Goal: Transaction & Acquisition: Purchase product/service

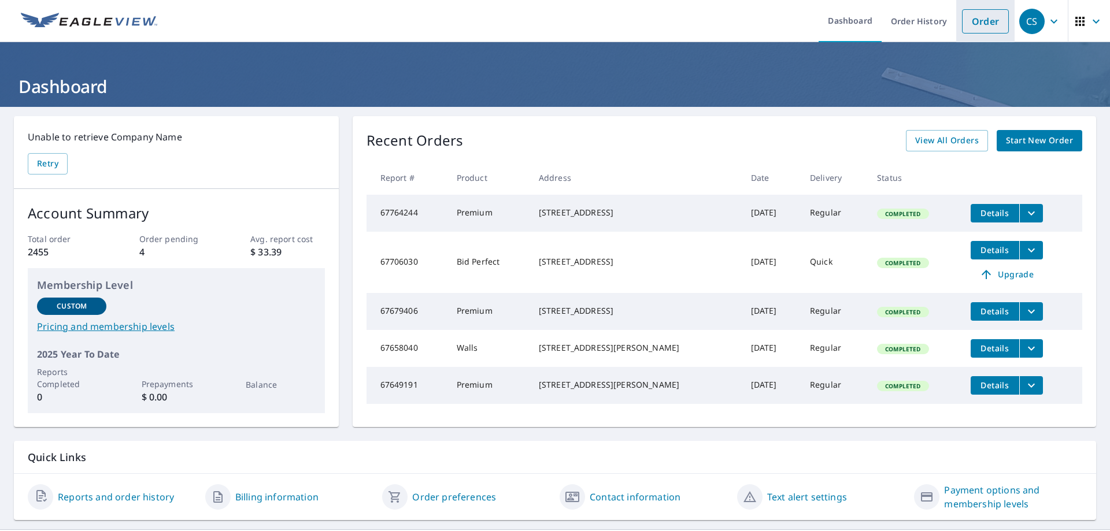
click at [981, 19] on link "Order" at bounding box center [985, 21] width 47 height 24
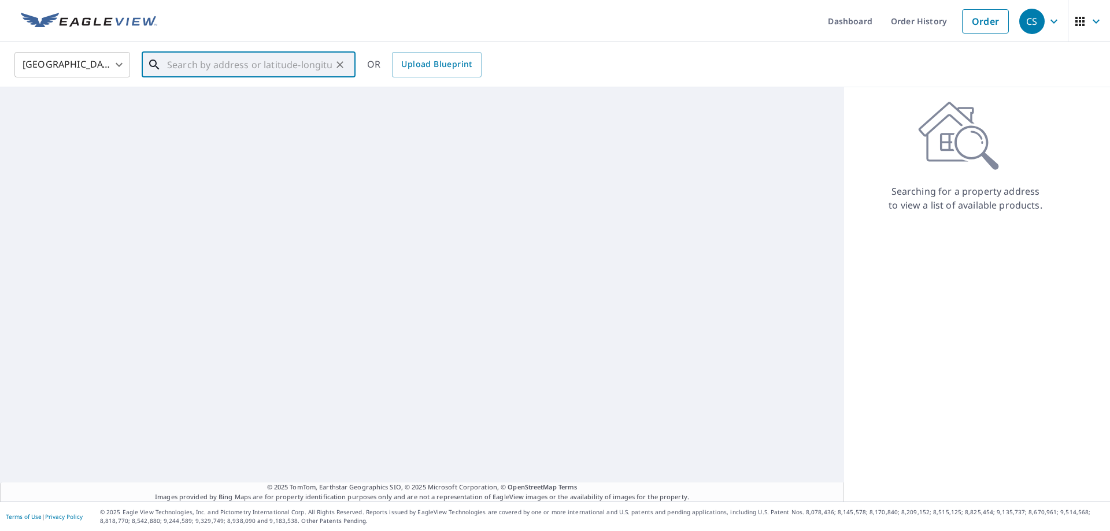
click at [258, 68] on input "text" at bounding box center [249, 65] width 165 height 32
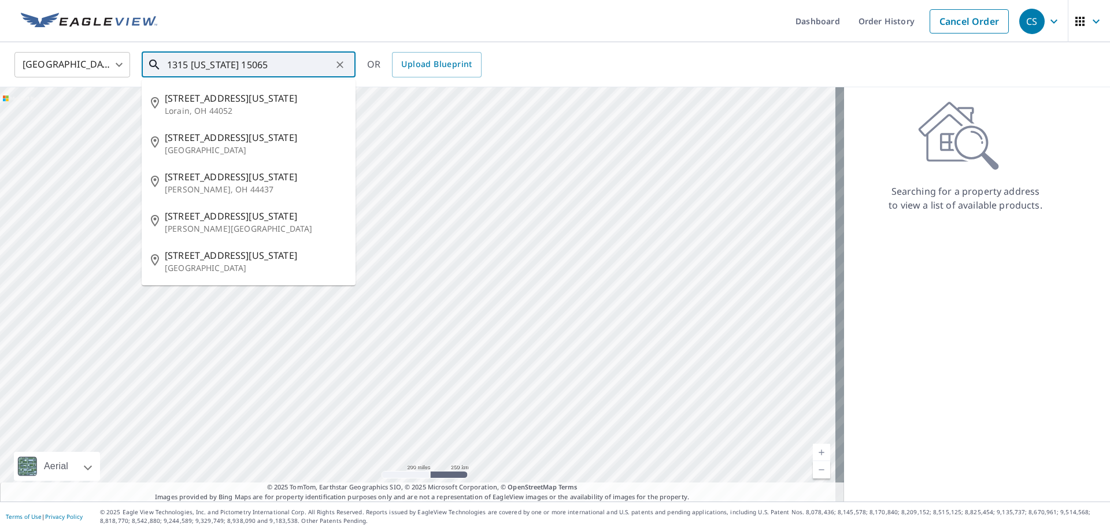
type input "1315 [US_STATE] 15065"
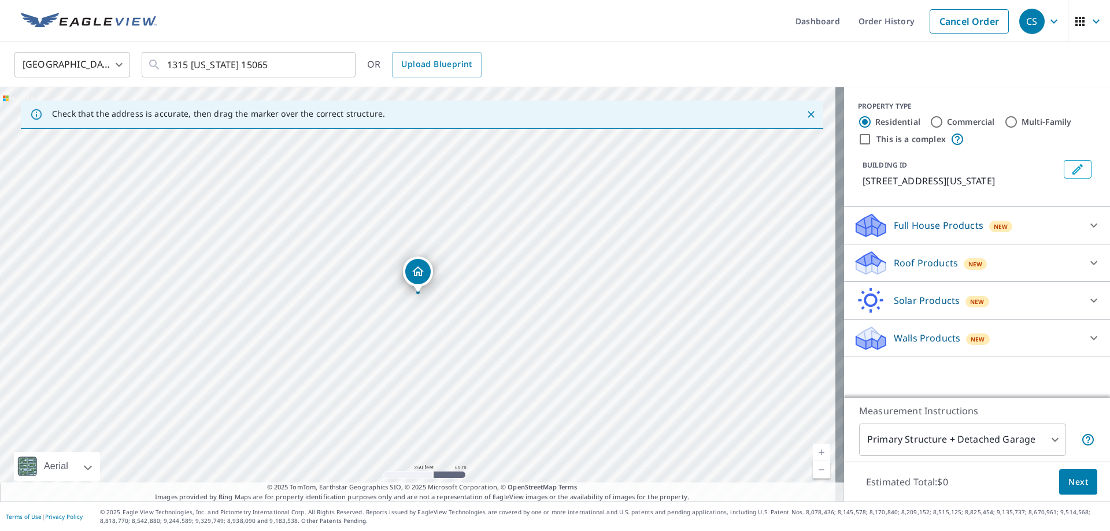
click at [916, 270] on p "Roof Products" at bounding box center [926, 263] width 64 height 14
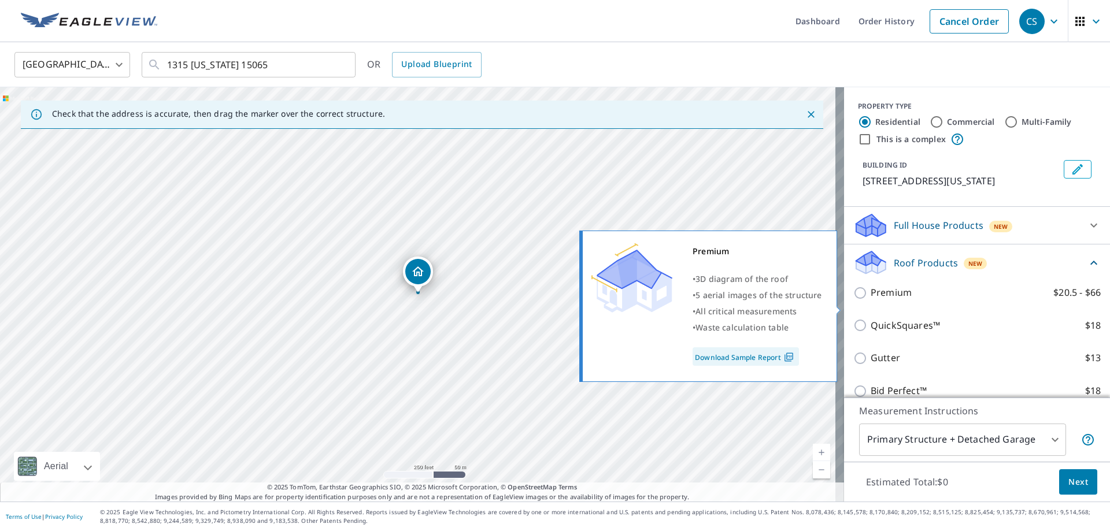
click at [853, 300] on input "Premium $20.5 - $66" at bounding box center [861, 293] width 17 height 14
checkbox input "true"
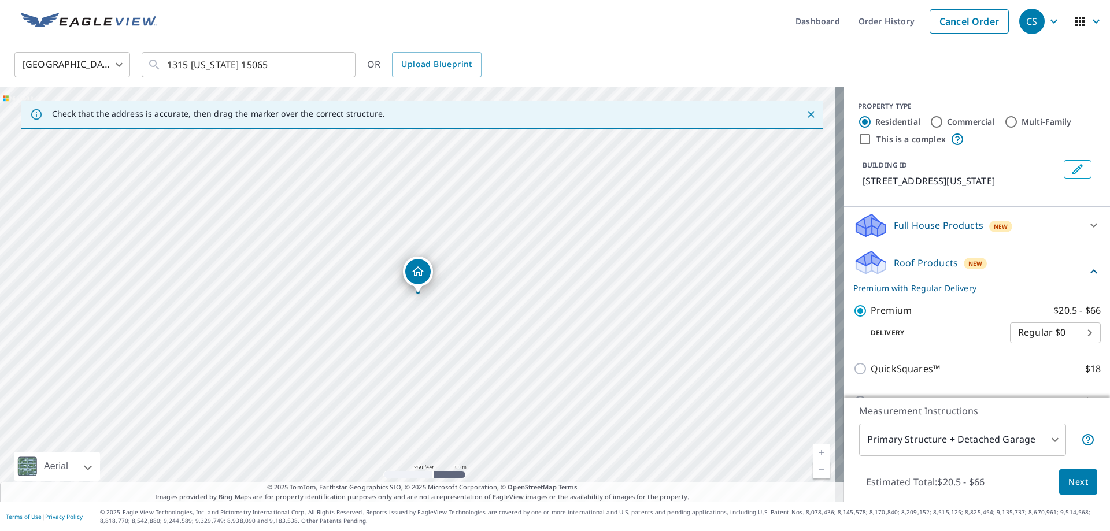
click at [1068, 481] on span "Next" at bounding box center [1078, 482] width 20 height 14
